Goal: Task Accomplishment & Management: Complete application form

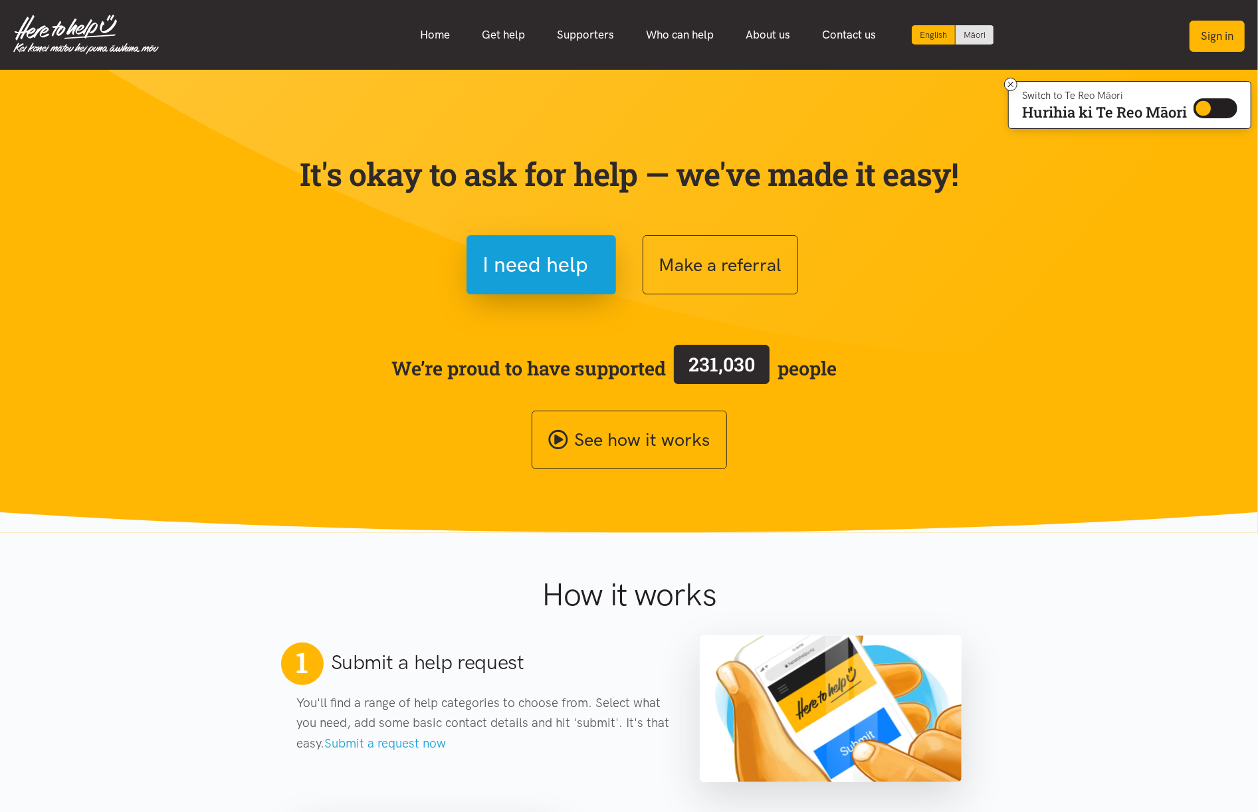
click at [1210, 30] on button "Sign in" at bounding box center [1217, 36] width 55 height 31
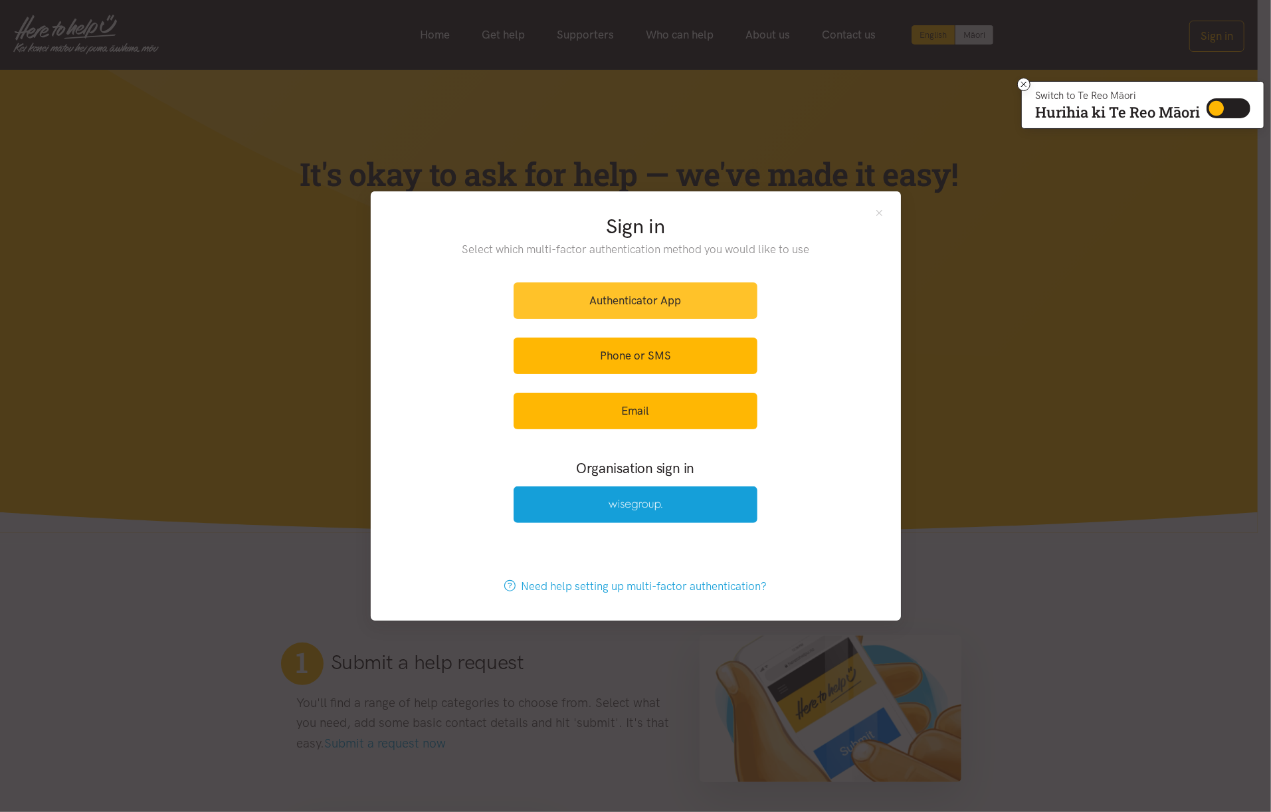
click at [647, 306] on link "Authenticator App" at bounding box center [636, 300] width 244 height 37
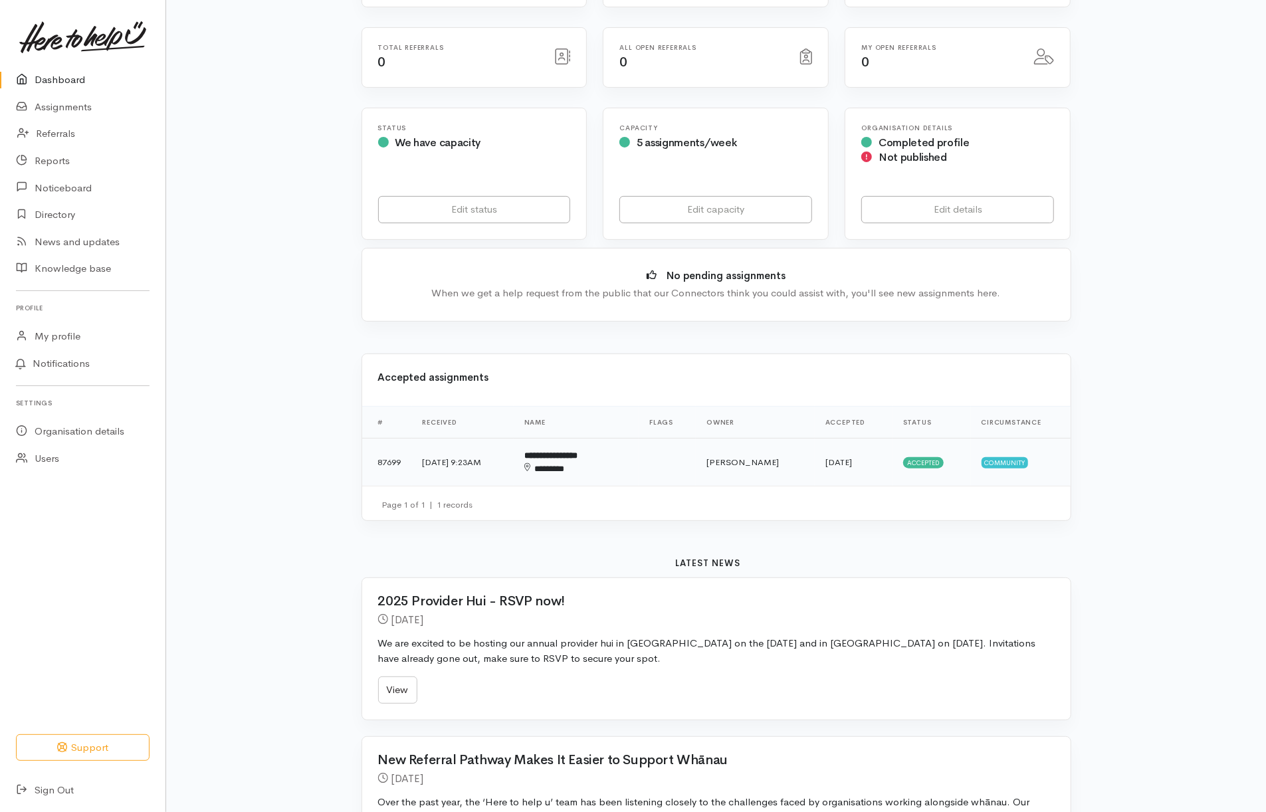
scroll to position [88, 0]
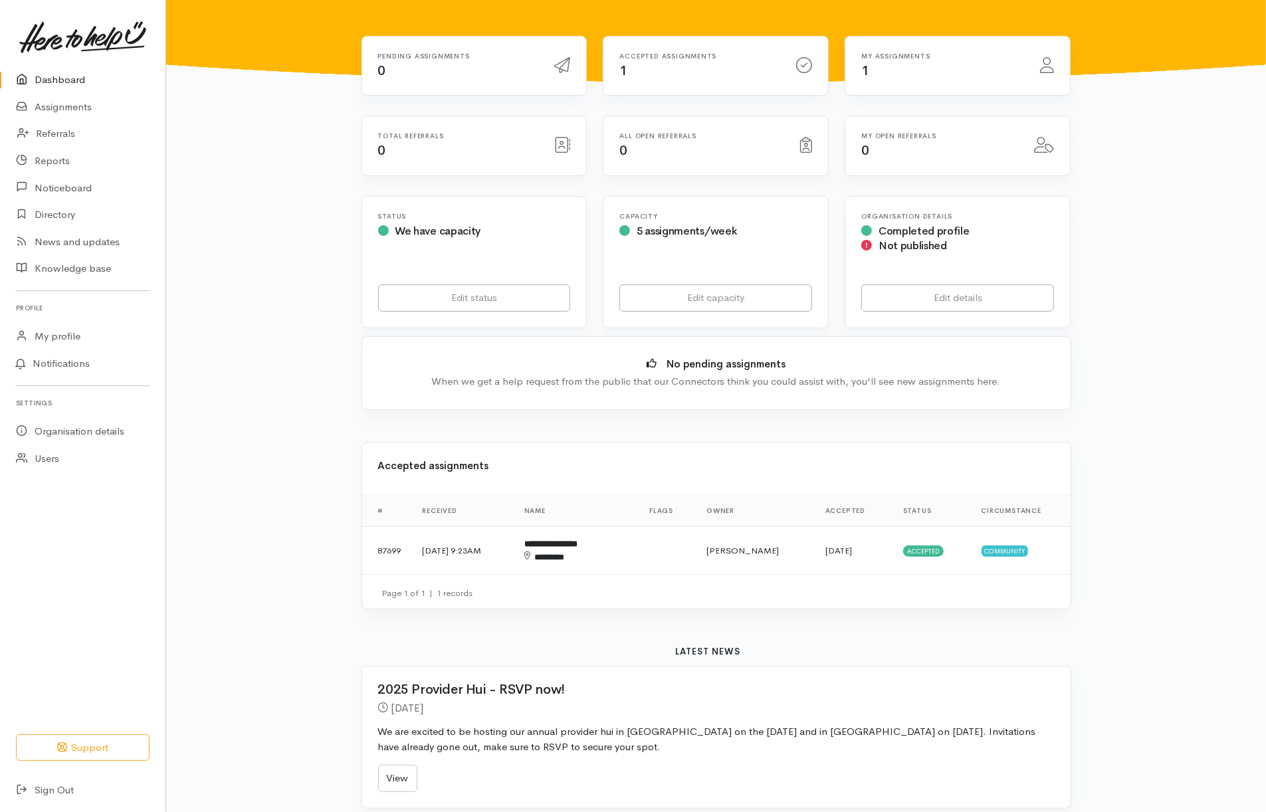
click at [1040, 66] on icon at bounding box center [1047, 65] width 14 height 16
click at [1010, 73] on div "My assignments 1" at bounding box center [942, 66] width 179 height 27
click at [531, 554] on icon at bounding box center [527, 556] width 7 height 9
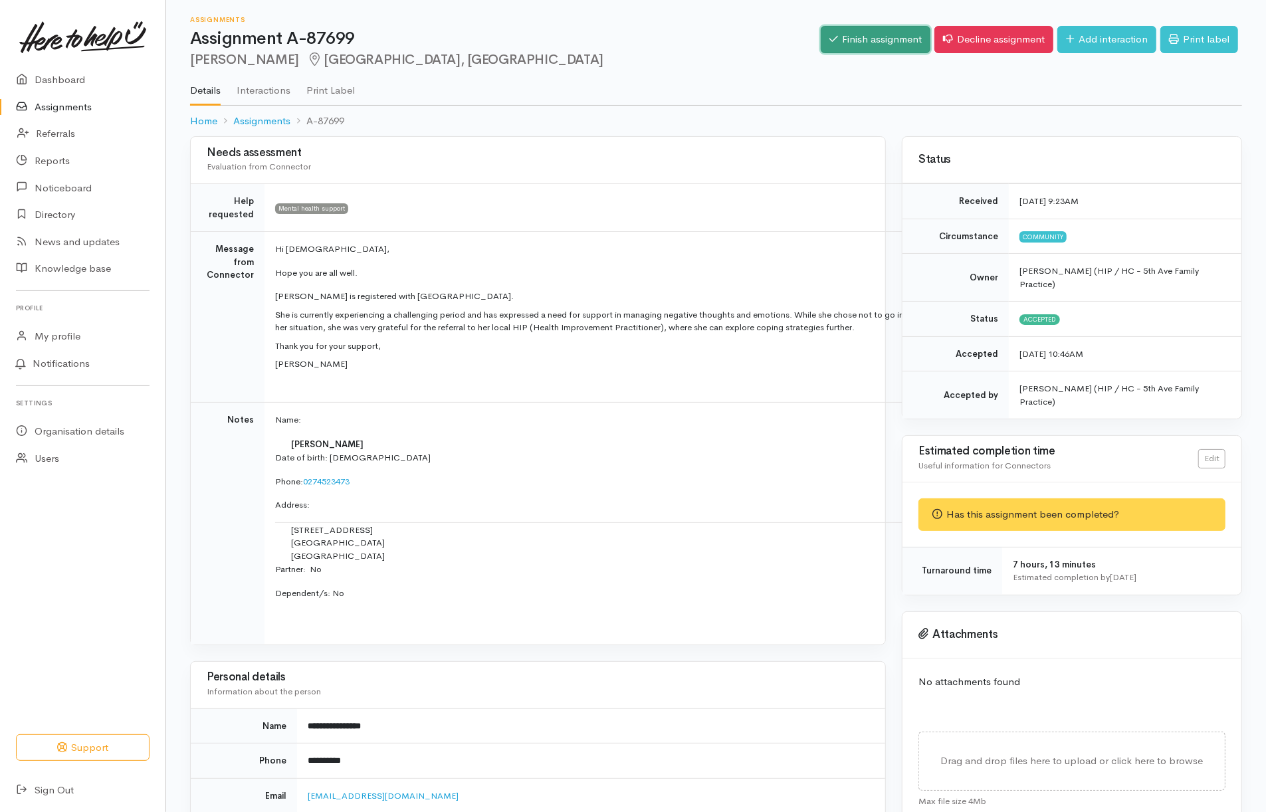
click at [864, 44] on link "Finish assignment" at bounding box center [876, 39] width 110 height 27
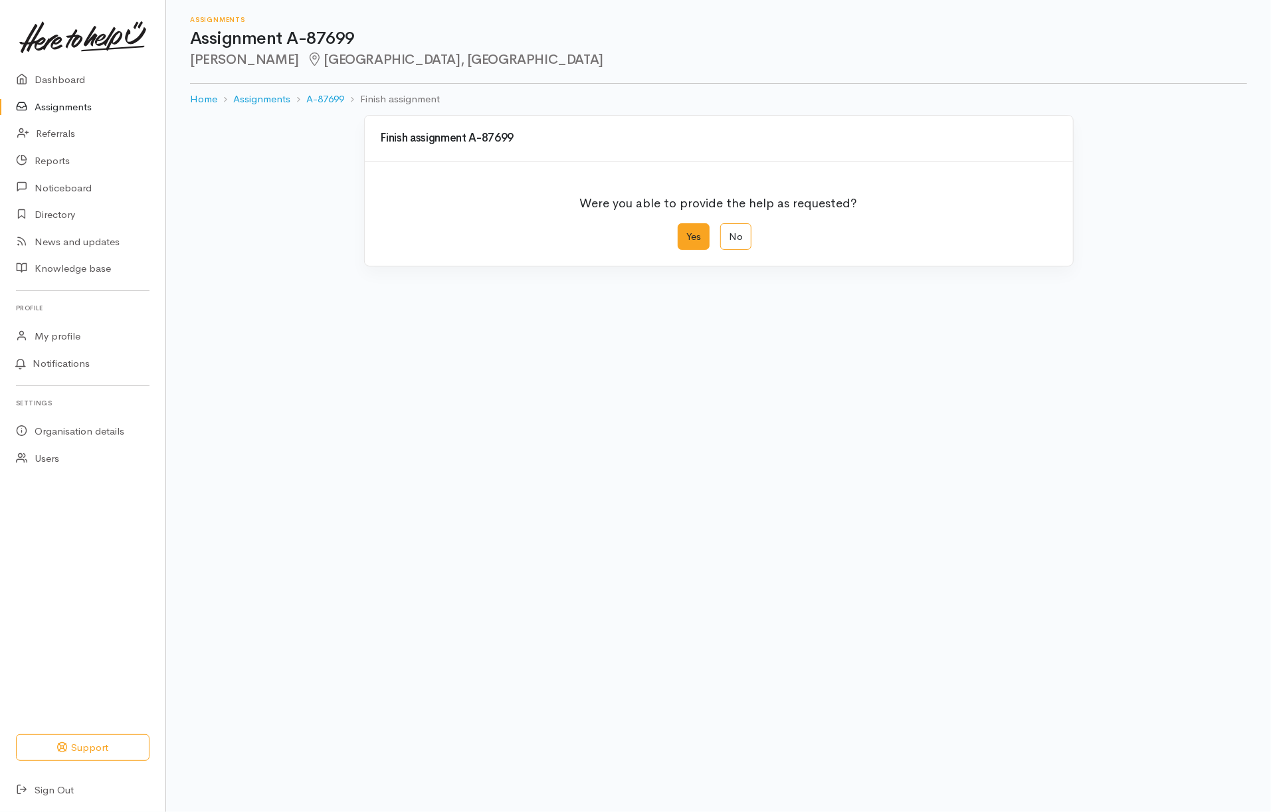
click at [695, 235] on label "Yes" at bounding box center [694, 236] width 32 height 27
click at [687, 232] on input "Yes" at bounding box center [682, 227] width 9 height 9
radio input "true"
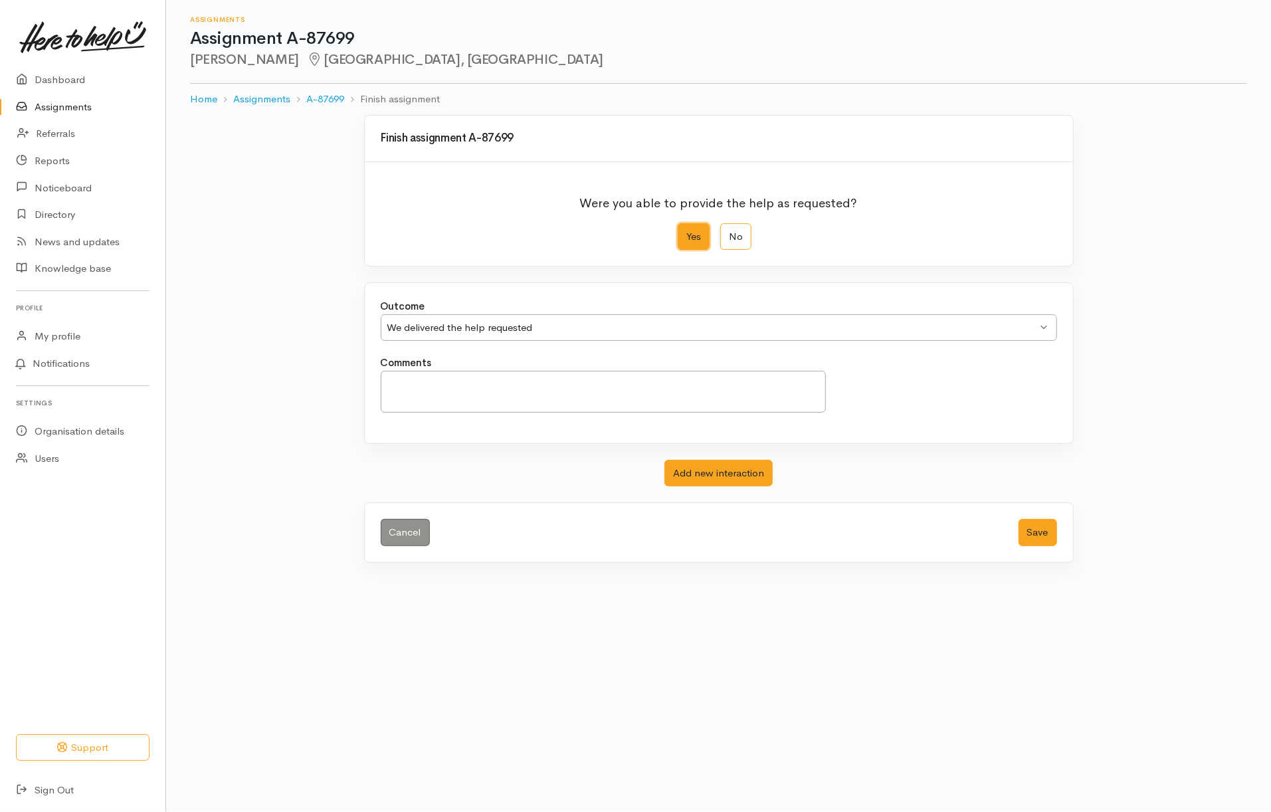
click at [1045, 328] on div "We delivered the help requested We delivered the help requested" at bounding box center [719, 327] width 677 height 27
click at [623, 395] on textarea "Comments" at bounding box center [604, 392] width 446 height 42
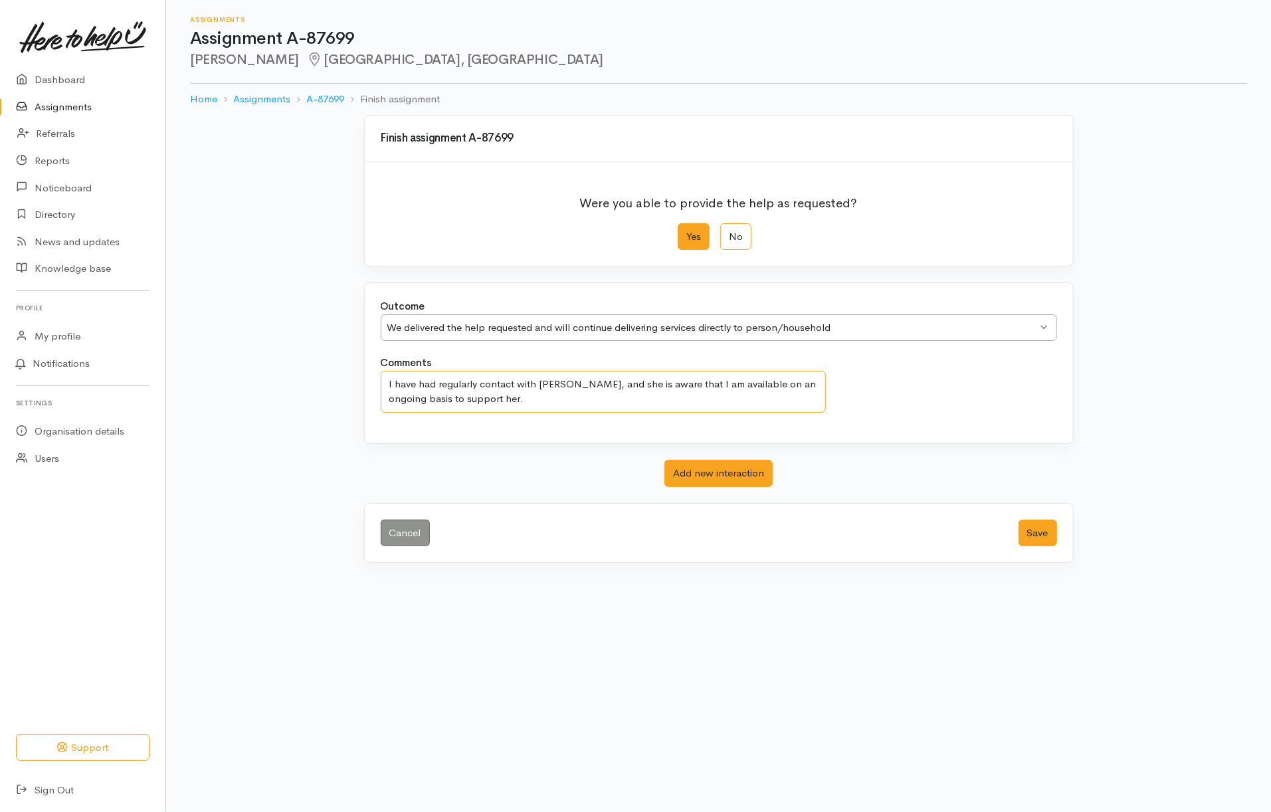
click at [578, 394] on textarea "I have had regularly contact with [PERSON_NAME], and she is aware that I am ava…" at bounding box center [604, 392] width 446 height 43
click at [1045, 326] on div "We delivered the help requested and will continue delivering services directly …" at bounding box center [719, 327] width 677 height 27
type textarea "I have had regularly contact with [PERSON_NAME], and she is aware that I am ava…"
click at [1040, 536] on button "Save" at bounding box center [1038, 533] width 39 height 27
